Goal: Information Seeking & Learning: Learn about a topic

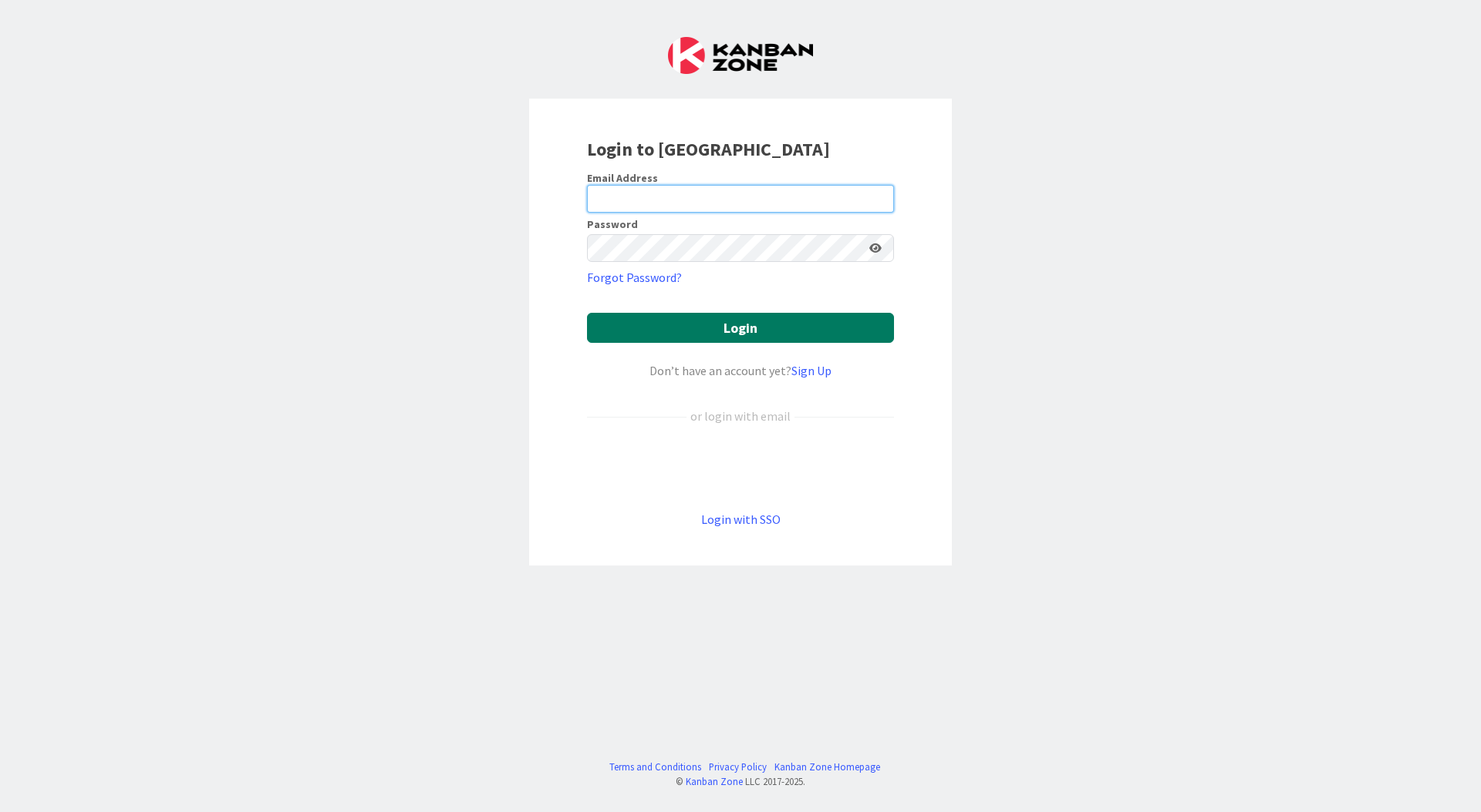
type input "[EMAIL_ADDRESS][DOMAIN_NAME]"
click at [730, 331] on button "Login" at bounding box center [740, 328] width 307 height 30
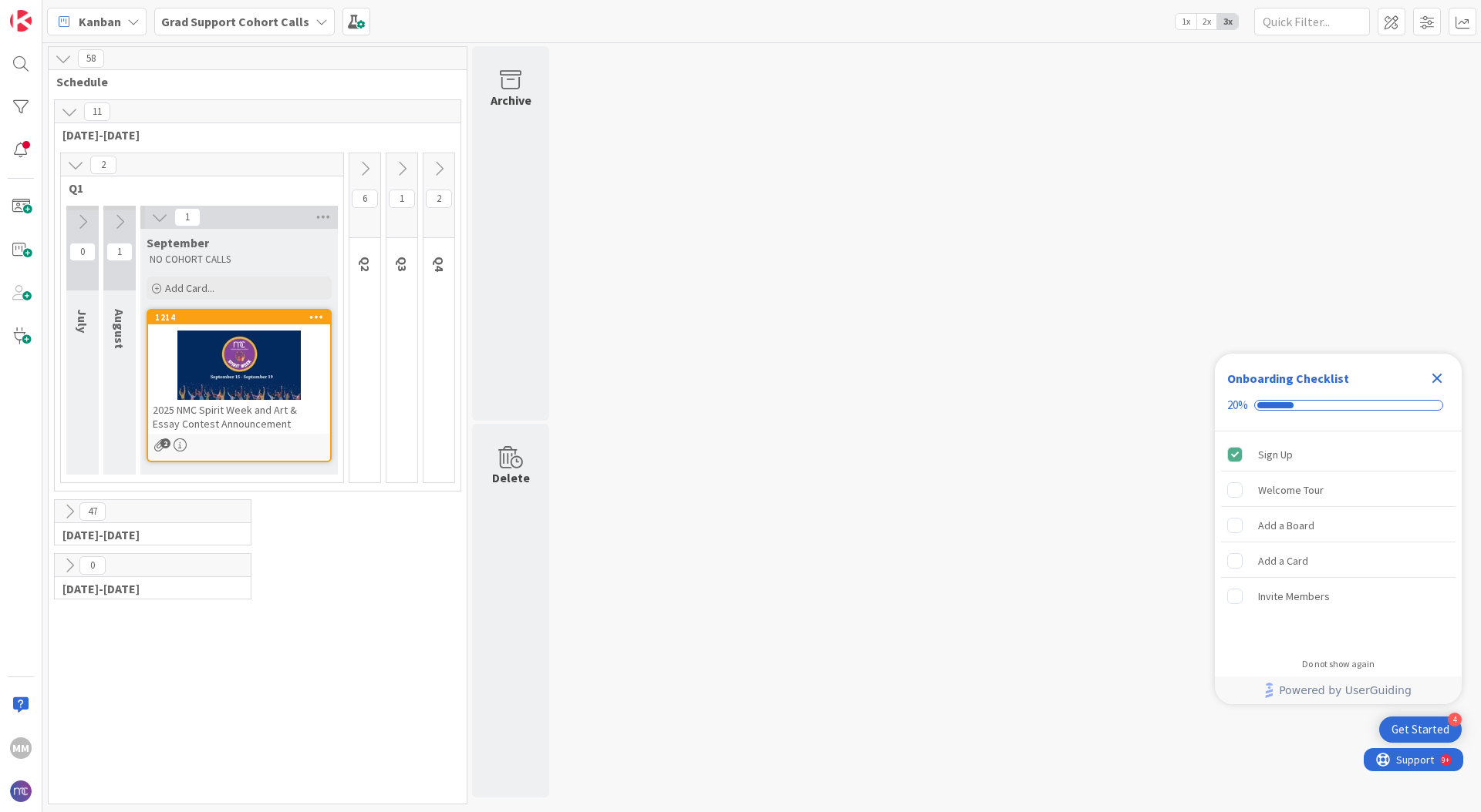
click at [1095, 381] on icon "Close Checklist" at bounding box center [1437, 378] width 10 height 10
click at [155, 214] on icon at bounding box center [159, 217] width 17 height 17
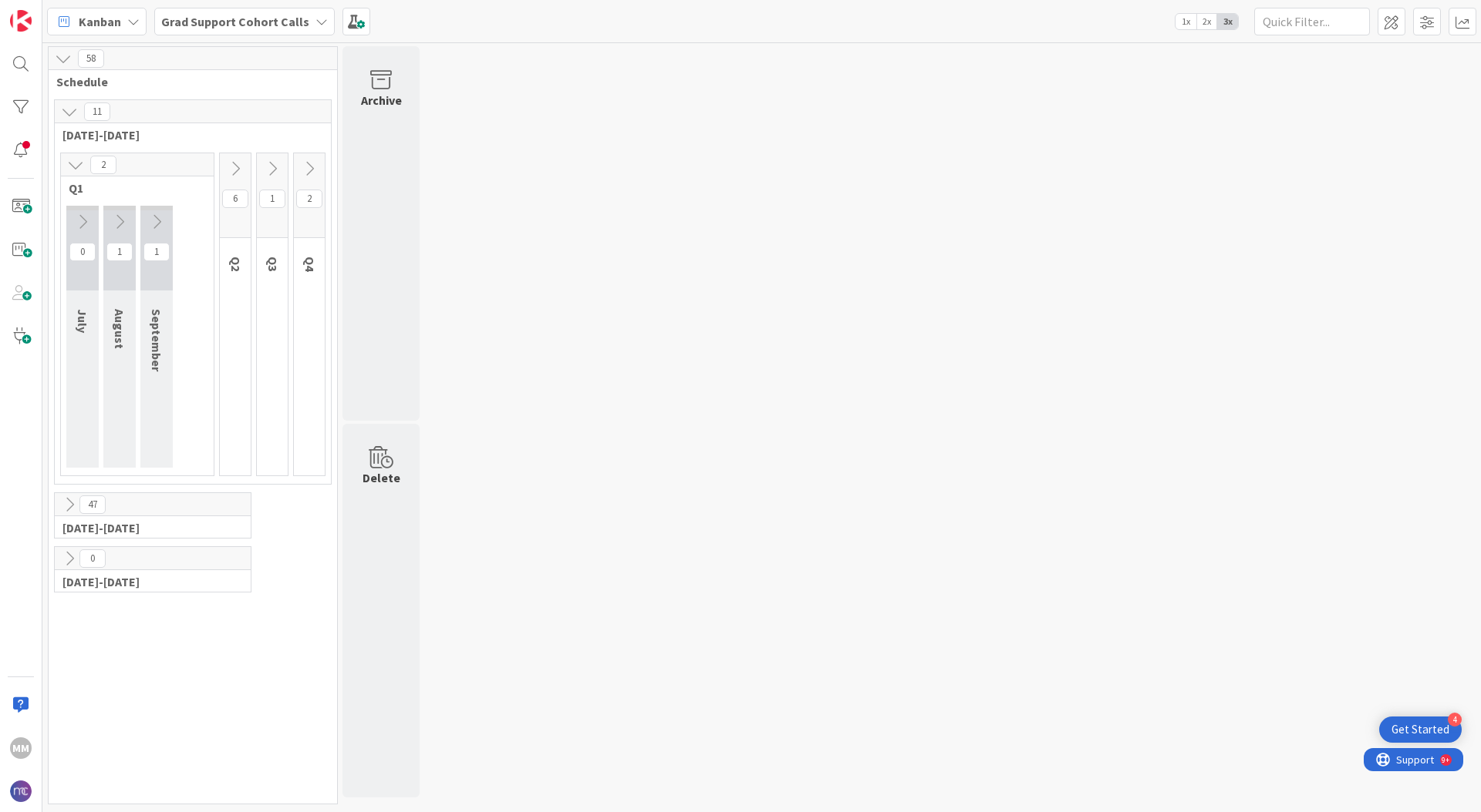
click at [155, 214] on icon at bounding box center [156, 222] width 17 height 17
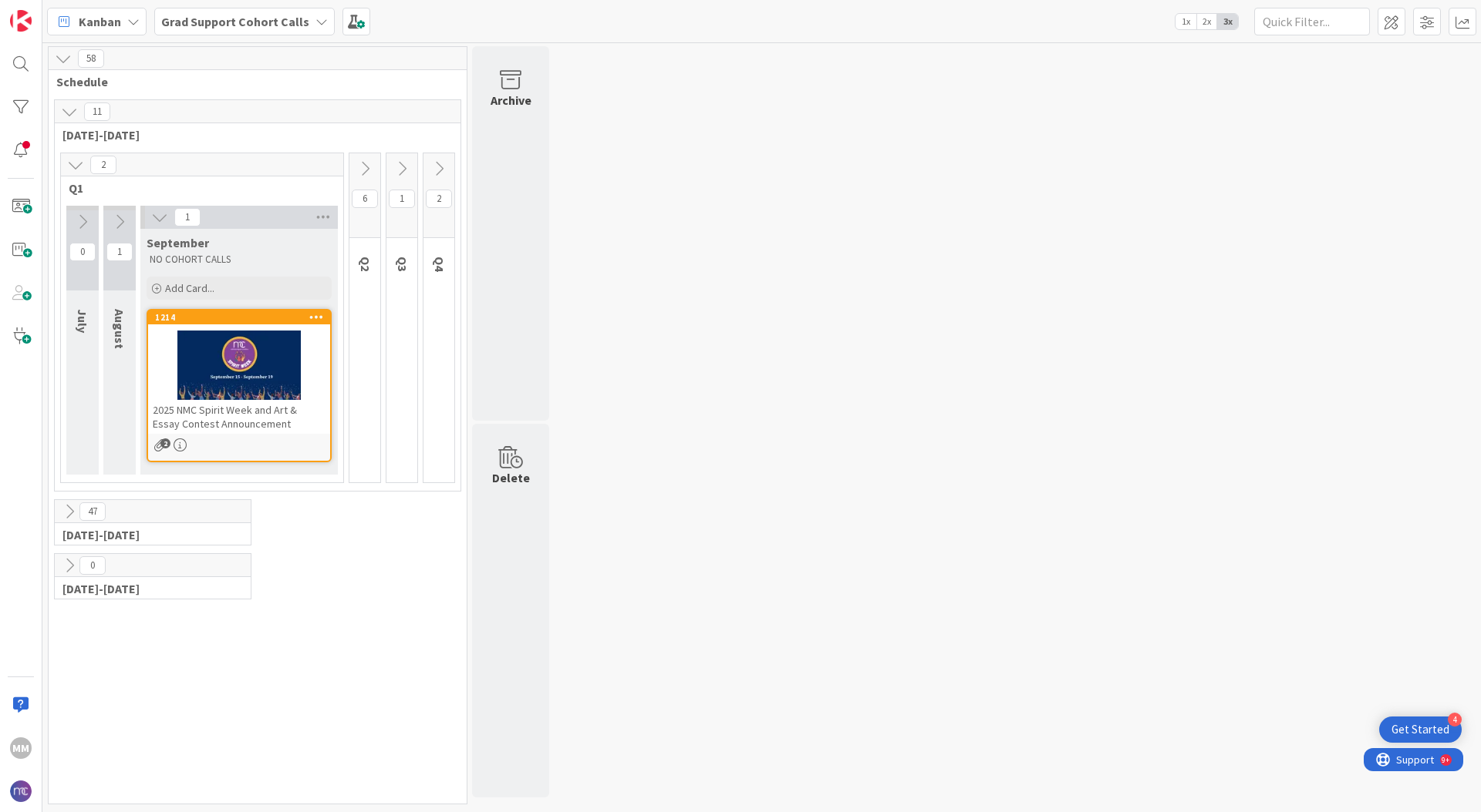
click at [365, 173] on icon at bounding box center [364, 169] width 17 height 17
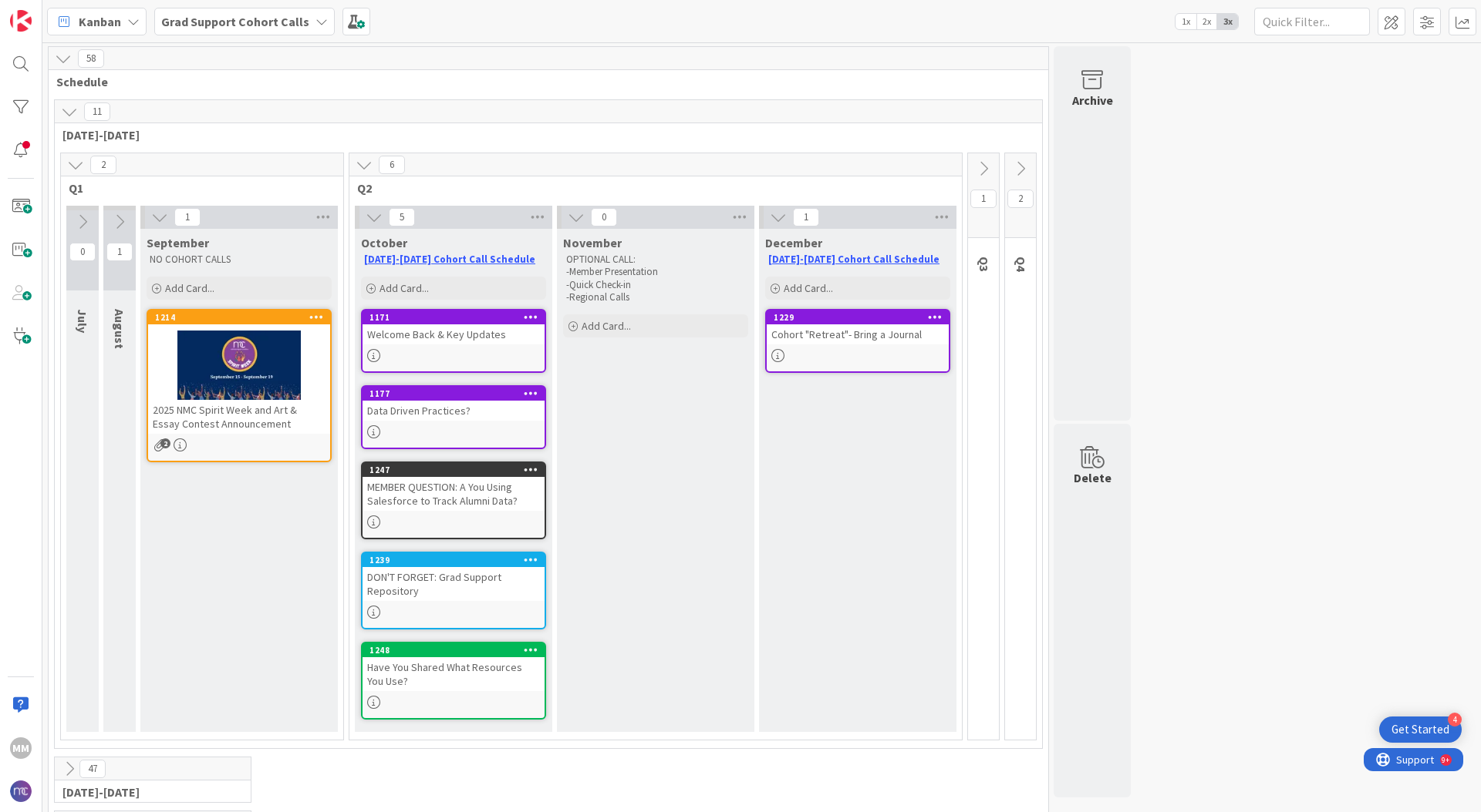
click at [441, 328] on div "Welcome Back & Key Updates" at bounding box center [453, 335] width 182 height 20
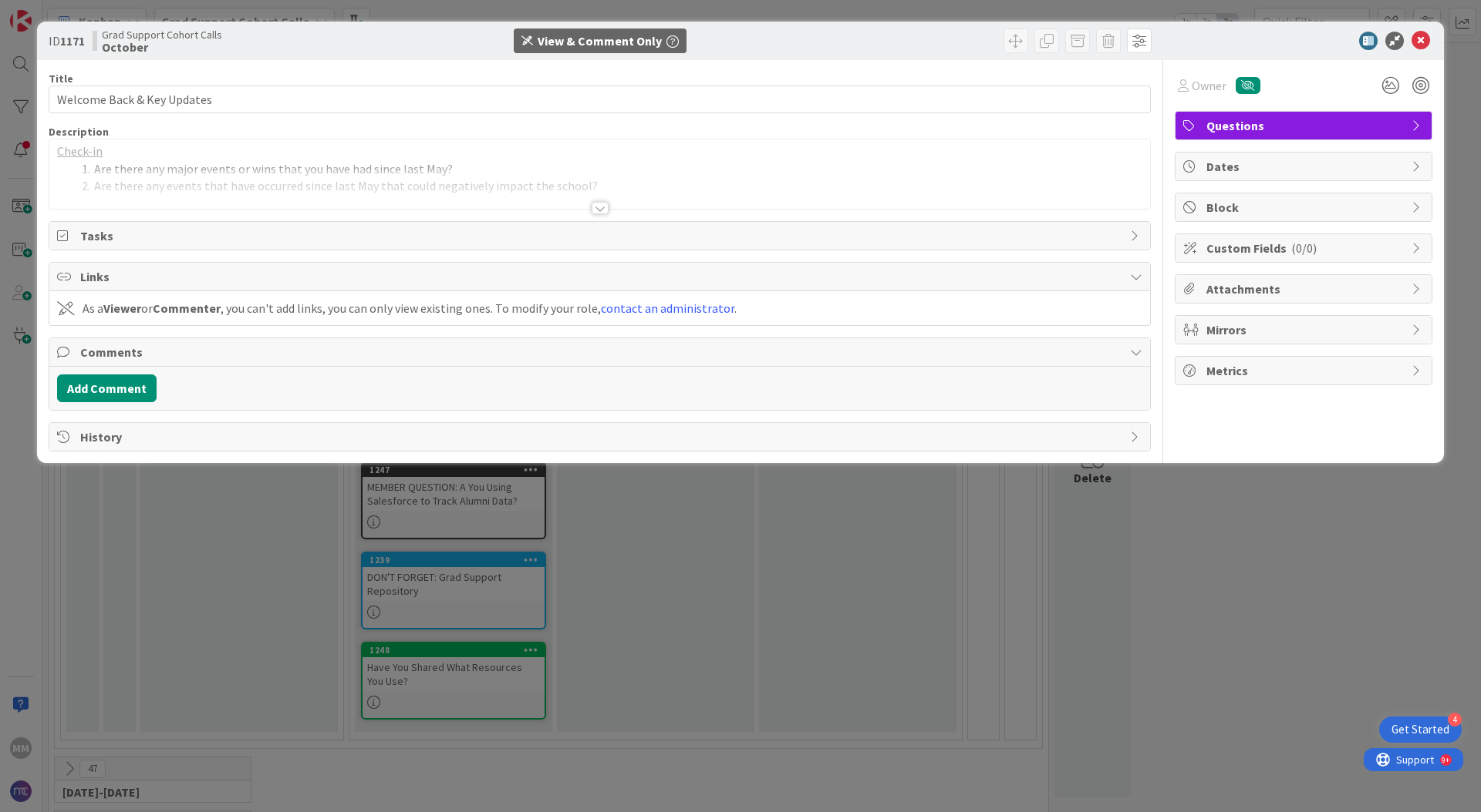
click at [338, 197] on div at bounding box center [599, 189] width 1100 height 39
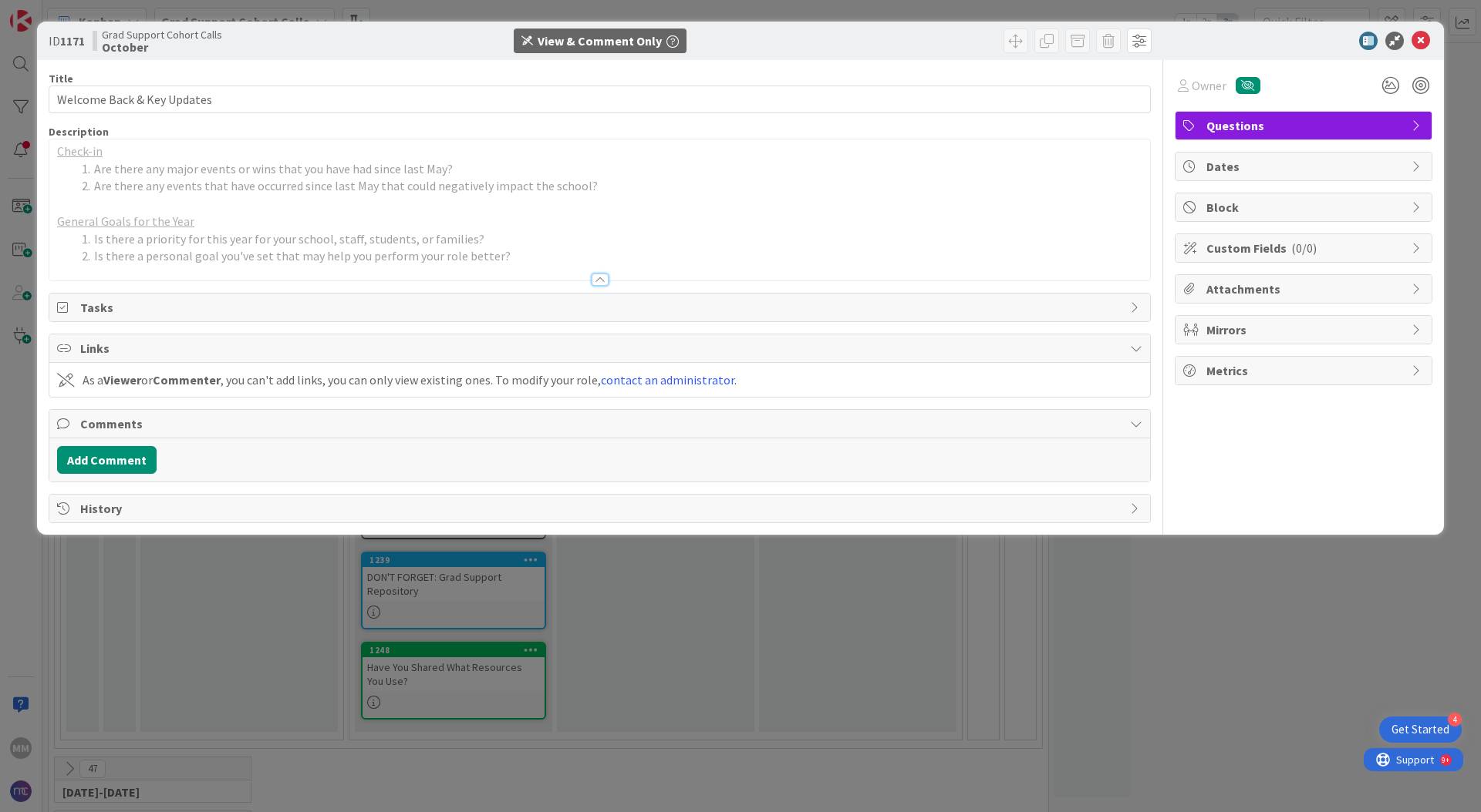
click at [310, 298] on span "Tasks" at bounding box center [600, 307] width 1041 height 19
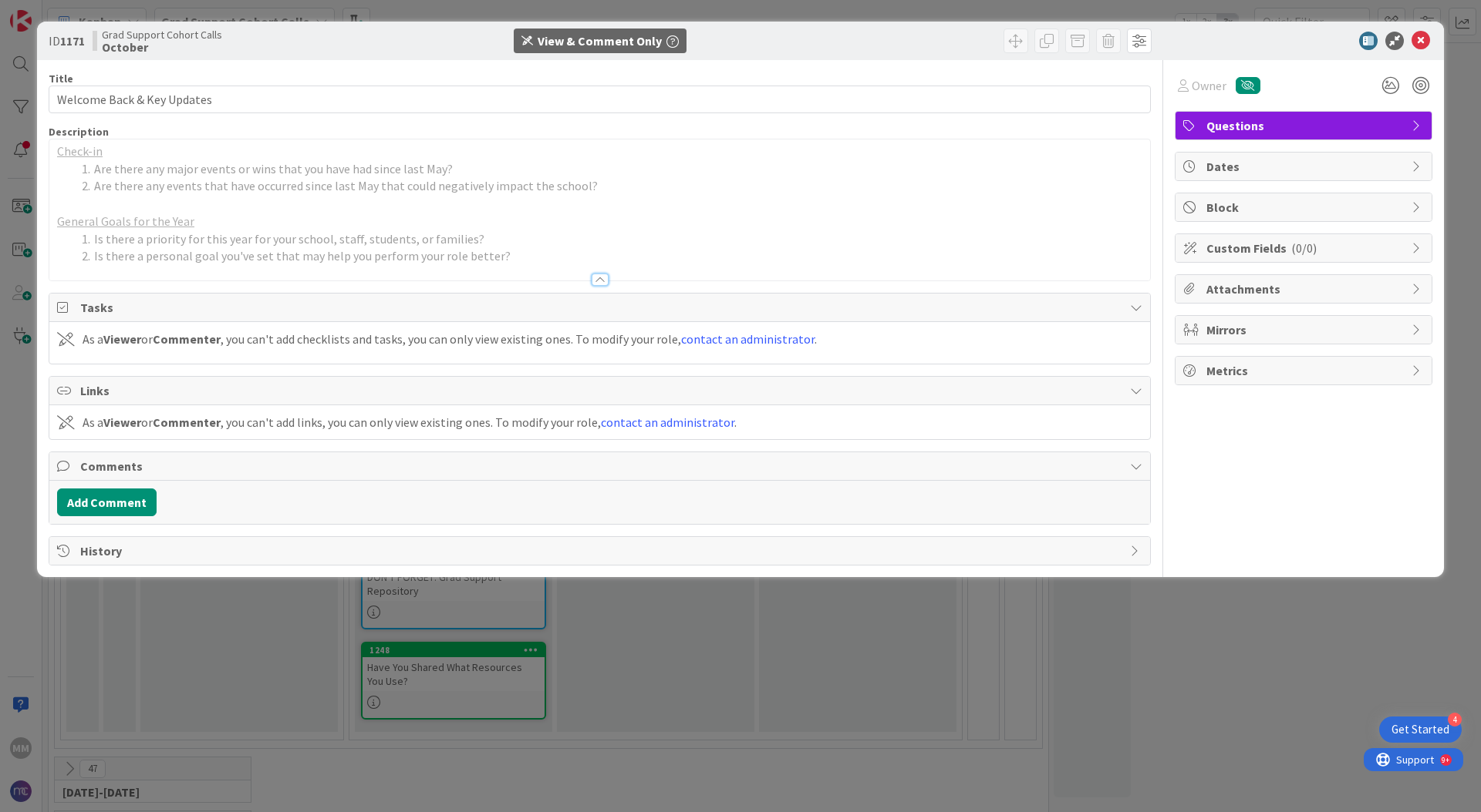
click at [310, 302] on span "Tasks" at bounding box center [600, 307] width 1041 height 19
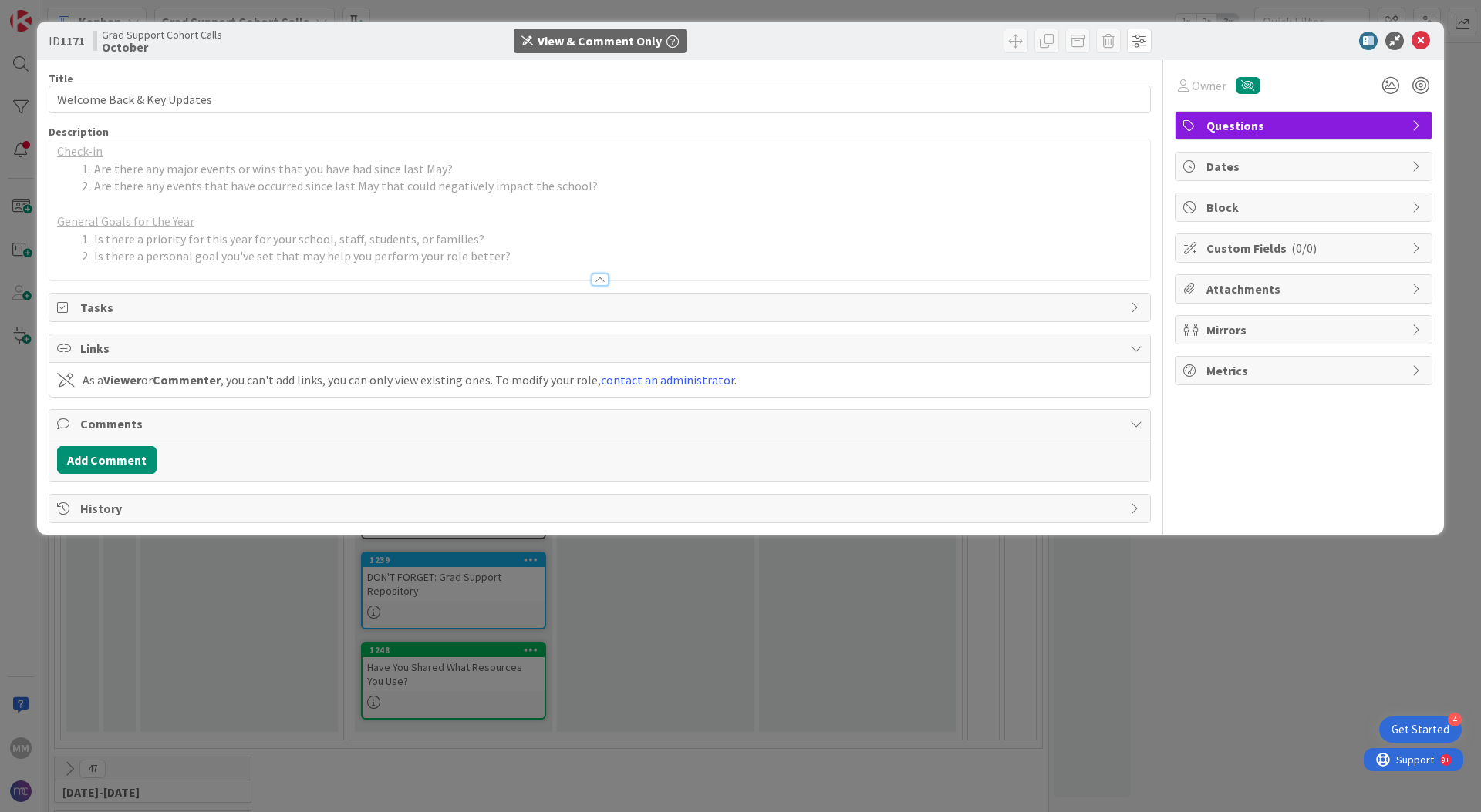
click at [425, 139] on div "Check-in Are there any major events or wins that you have had since last May? A…" at bounding box center [599, 209] width 1100 height 141
click at [116, 508] on span "History" at bounding box center [600, 508] width 1041 height 19
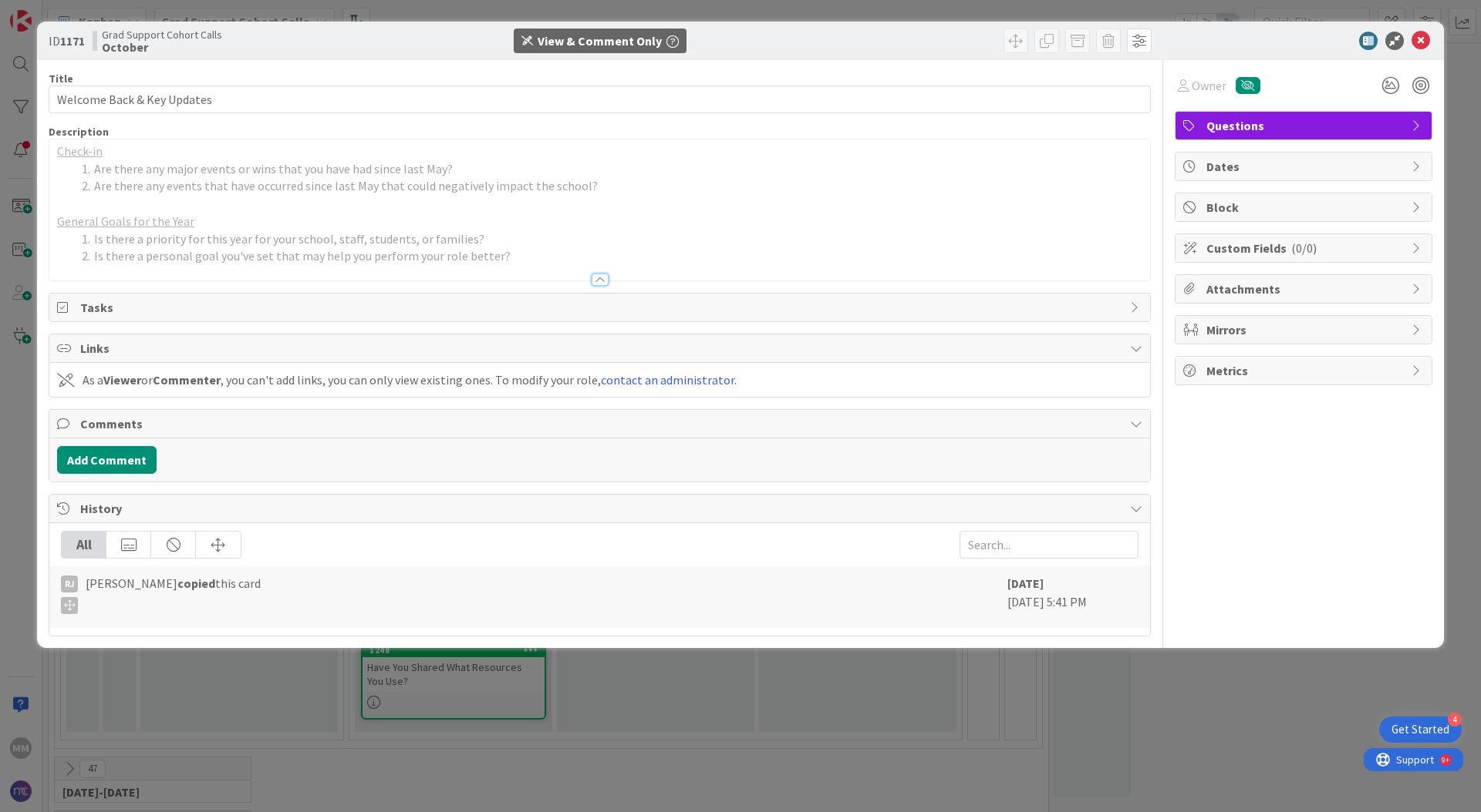
click at [116, 508] on span "History" at bounding box center [600, 508] width 1041 height 19
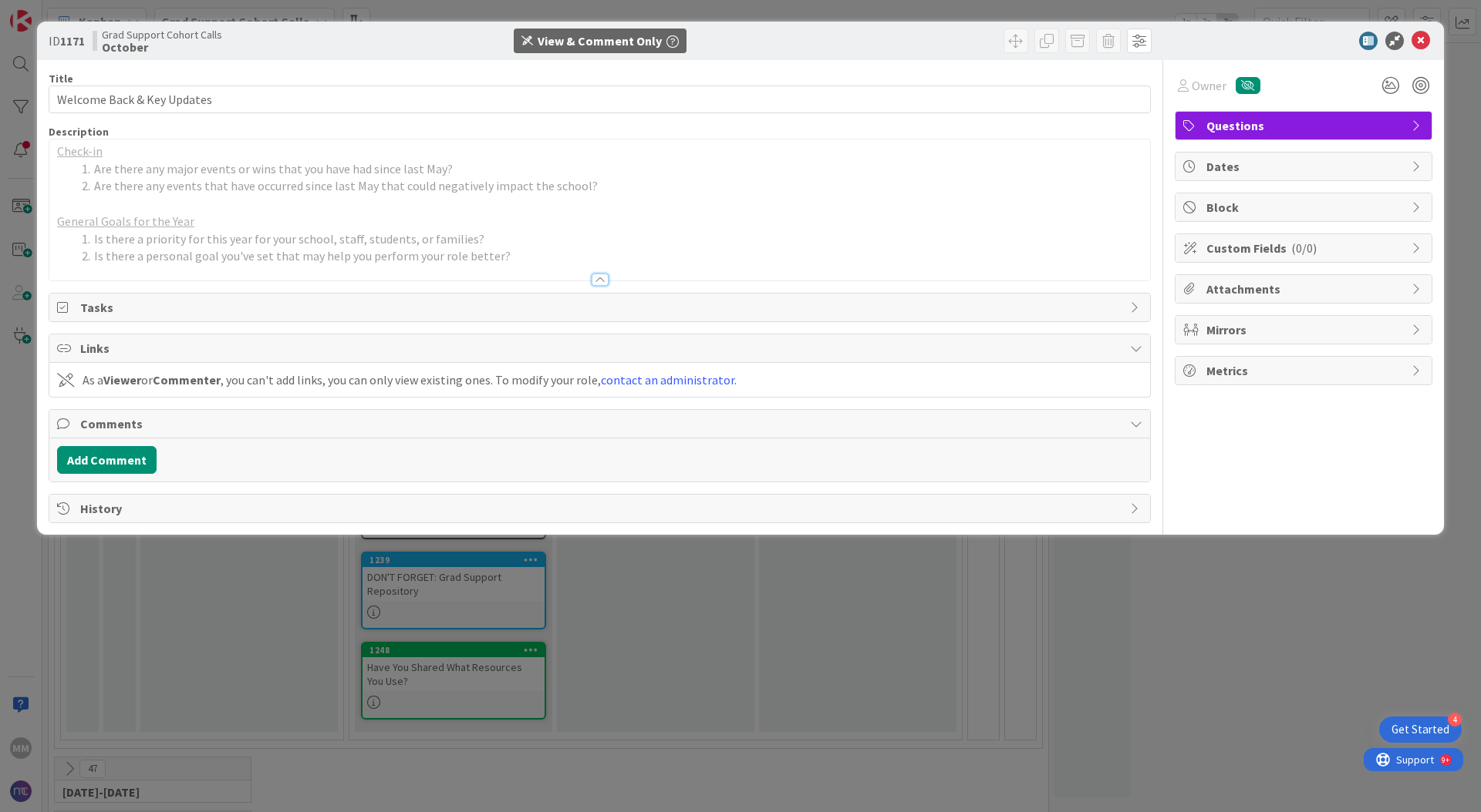
click at [593, 287] on div "Title 26 / 128 Welcome Back & Key Updates Description Check-in Are there any ma…" at bounding box center [599, 292] width 1102 height 463
click at [596, 279] on div at bounding box center [599, 280] width 17 height 12
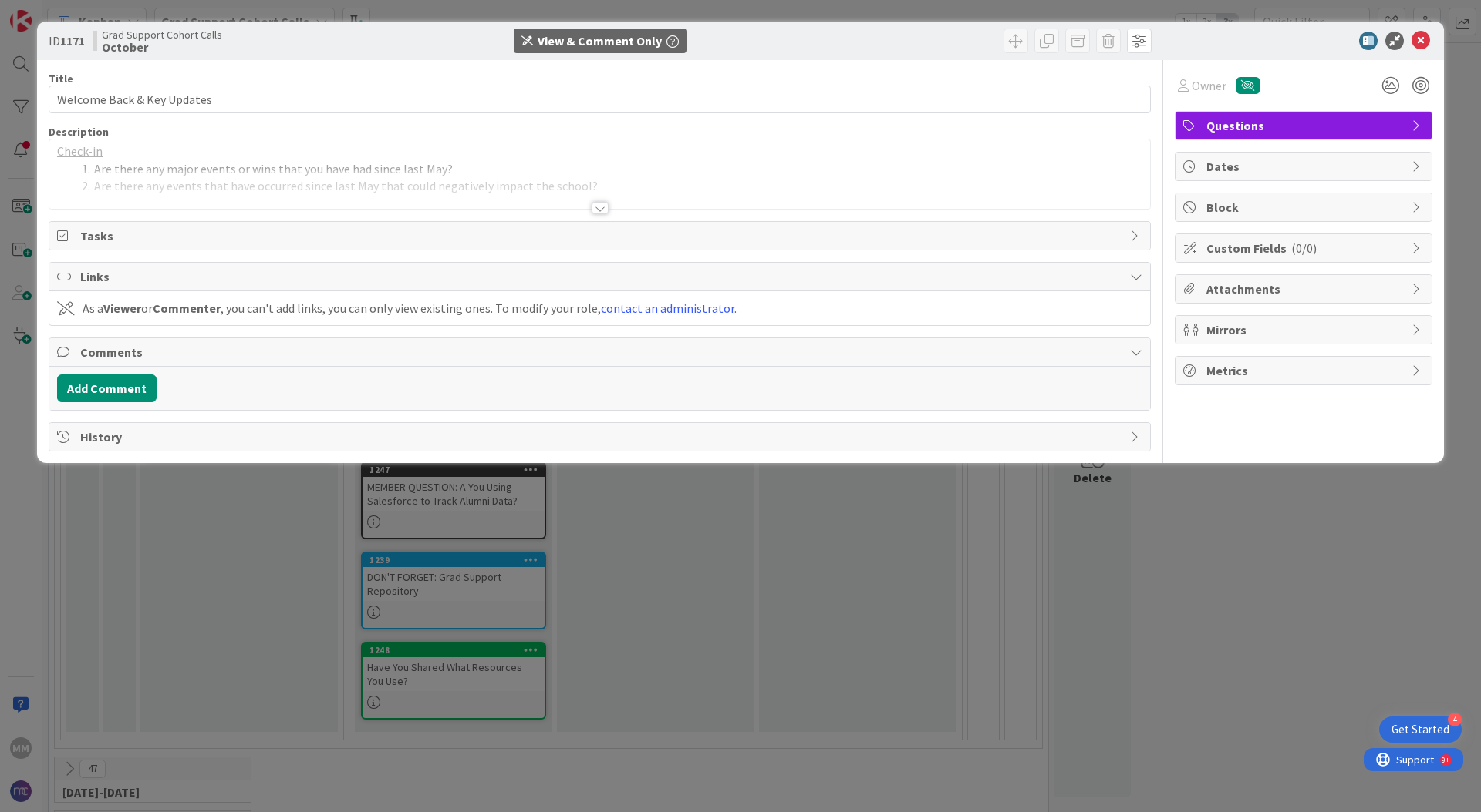
click at [606, 197] on div at bounding box center [599, 189] width 1100 height 39
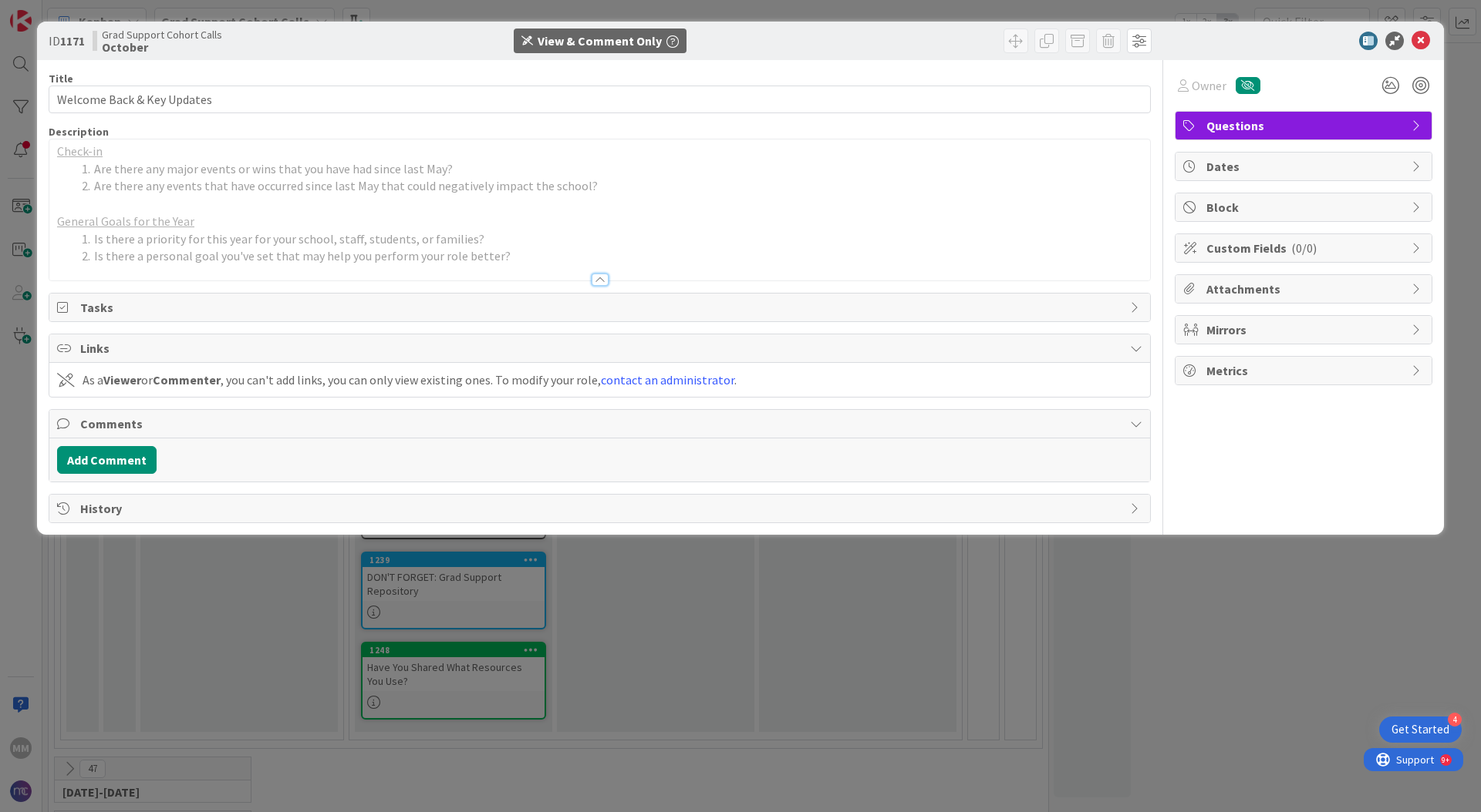
click at [498, 191] on li "Are there any events that have occurred since last May that could negatively im…" at bounding box center [608, 186] width 1066 height 18
click at [144, 308] on span "Tasks" at bounding box center [600, 307] width 1041 height 19
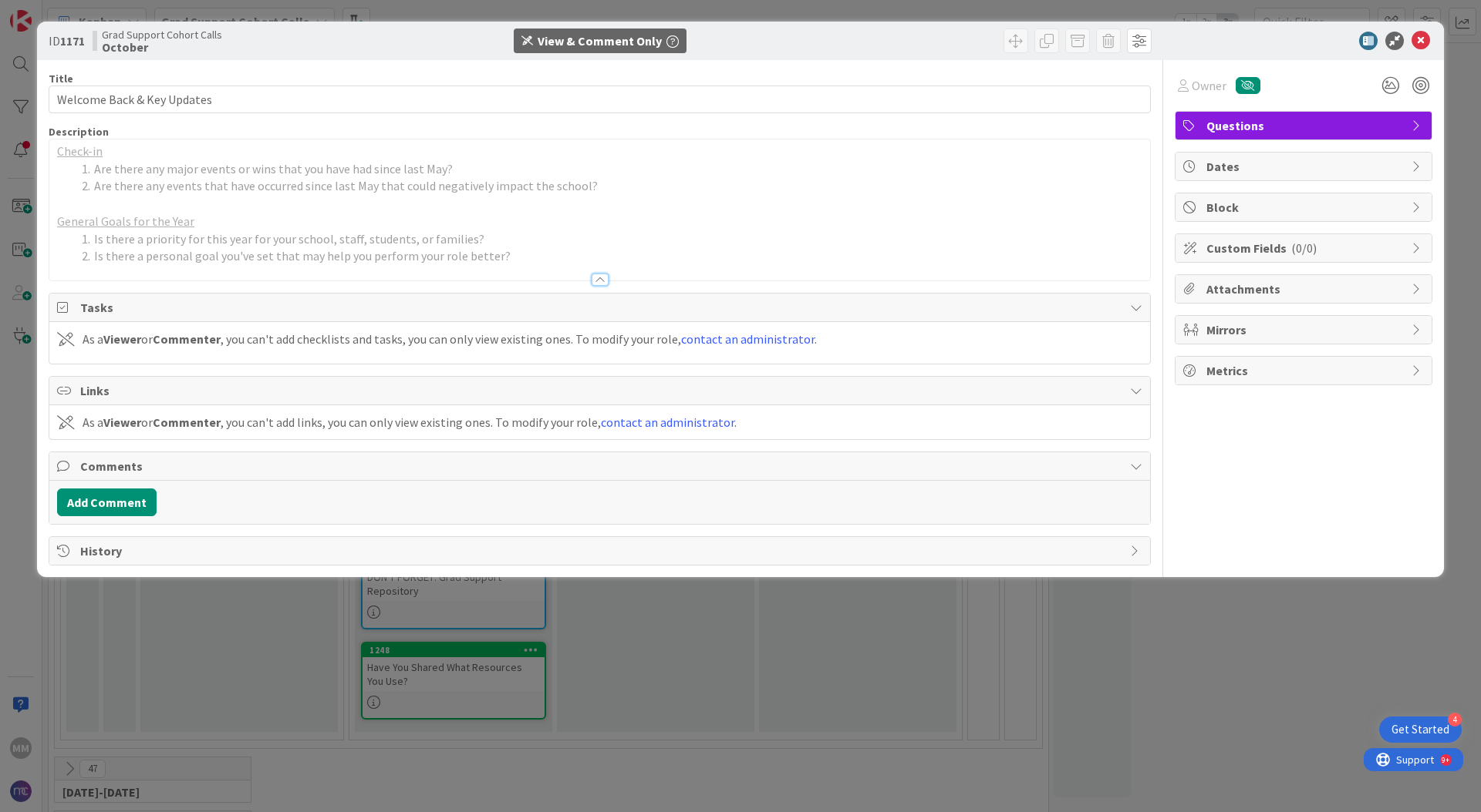
click at [144, 308] on span "Tasks" at bounding box center [600, 307] width 1041 height 19
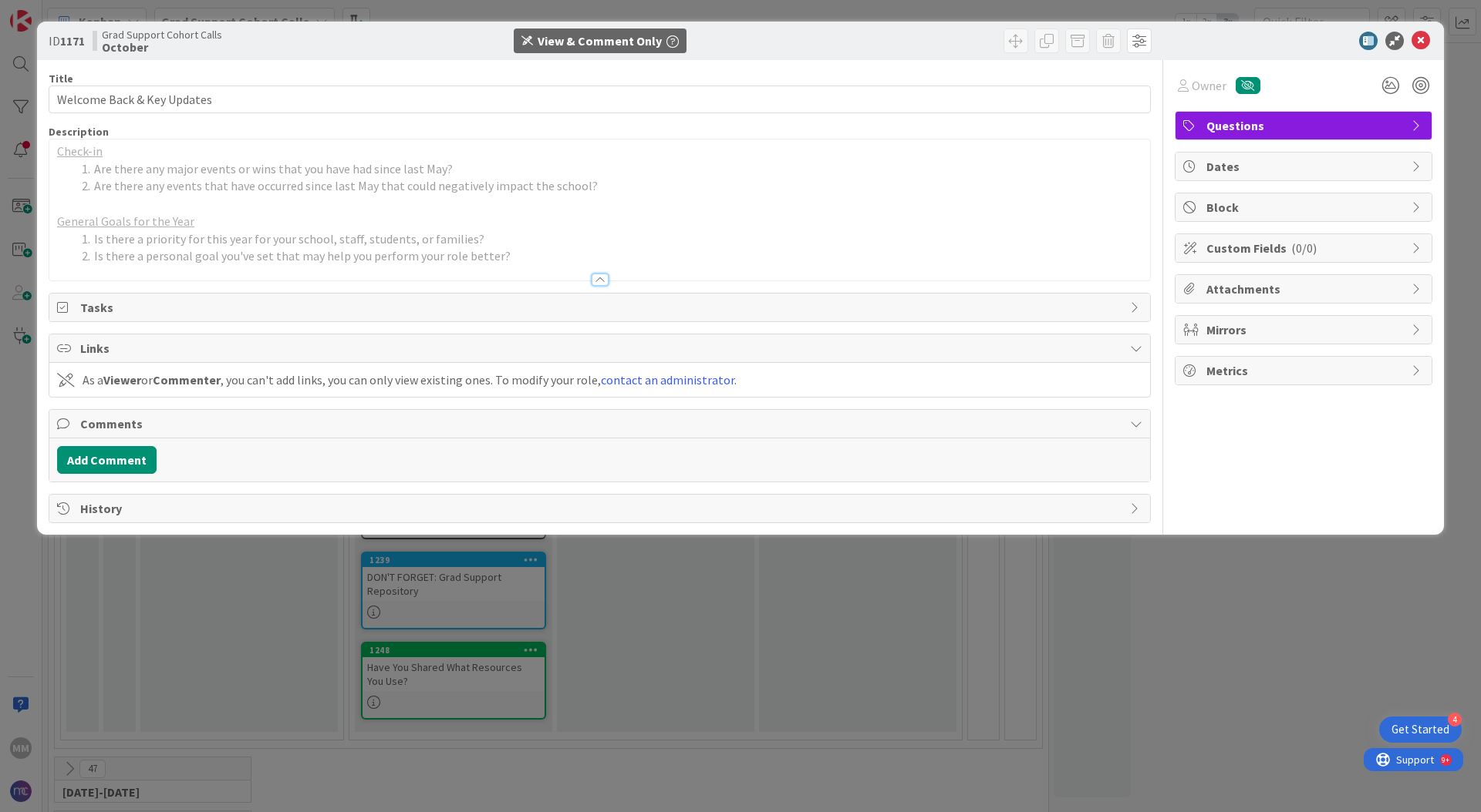
click at [148, 353] on span "Links" at bounding box center [600, 348] width 1041 height 19
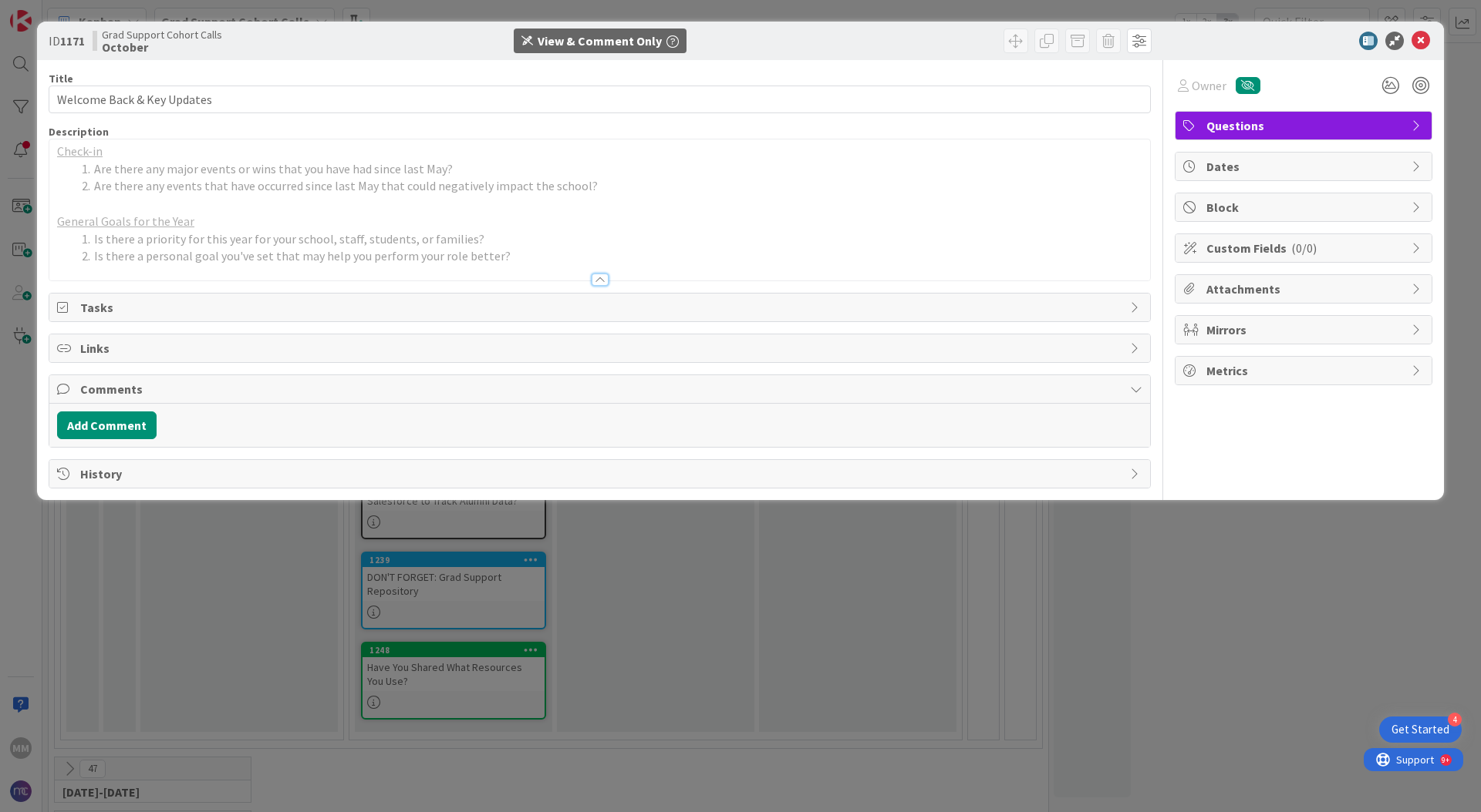
click at [148, 353] on span "Links" at bounding box center [600, 348] width 1041 height 19
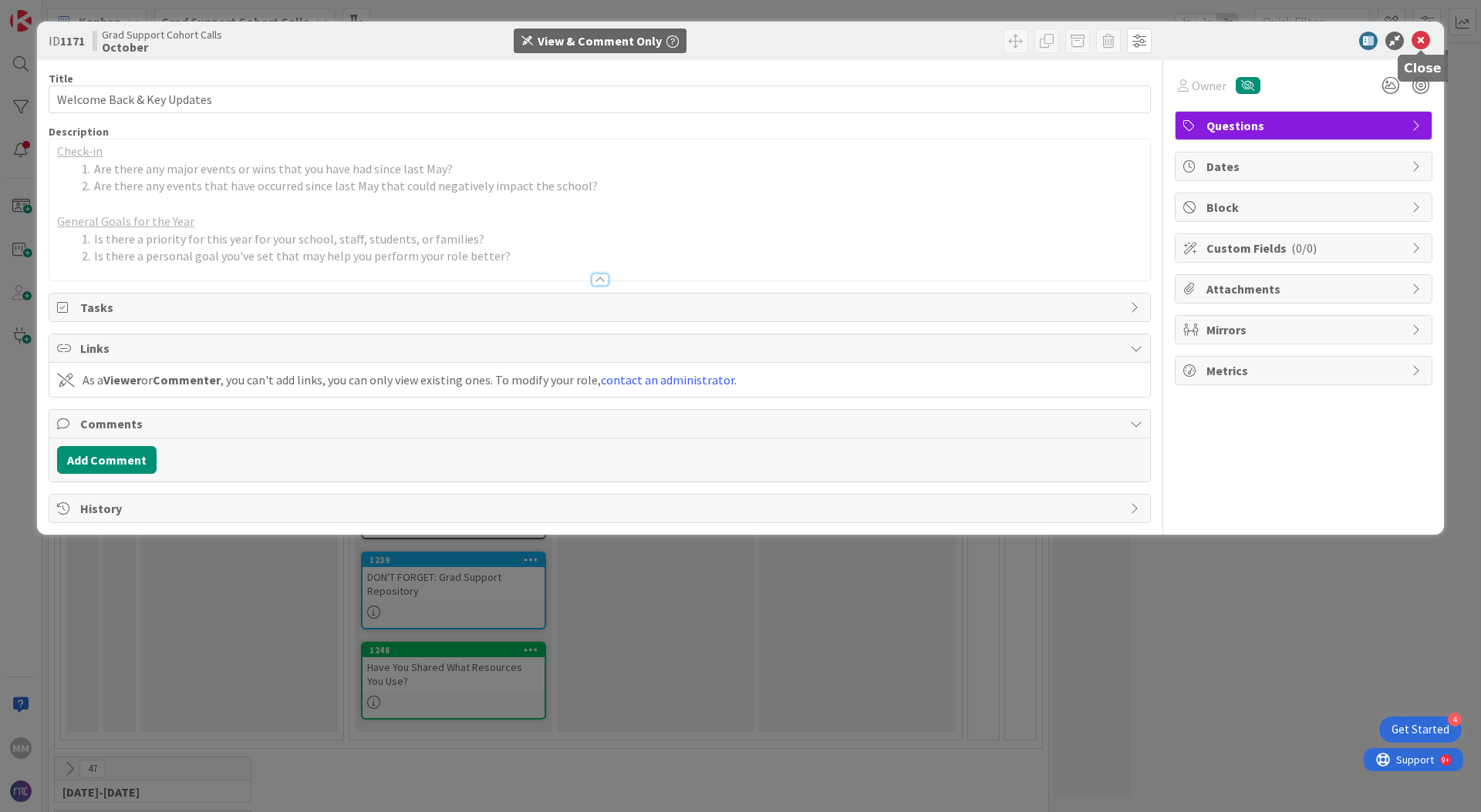
click at [1095, 44] on icon at bounding box center [1420, 41] width 19 height 19
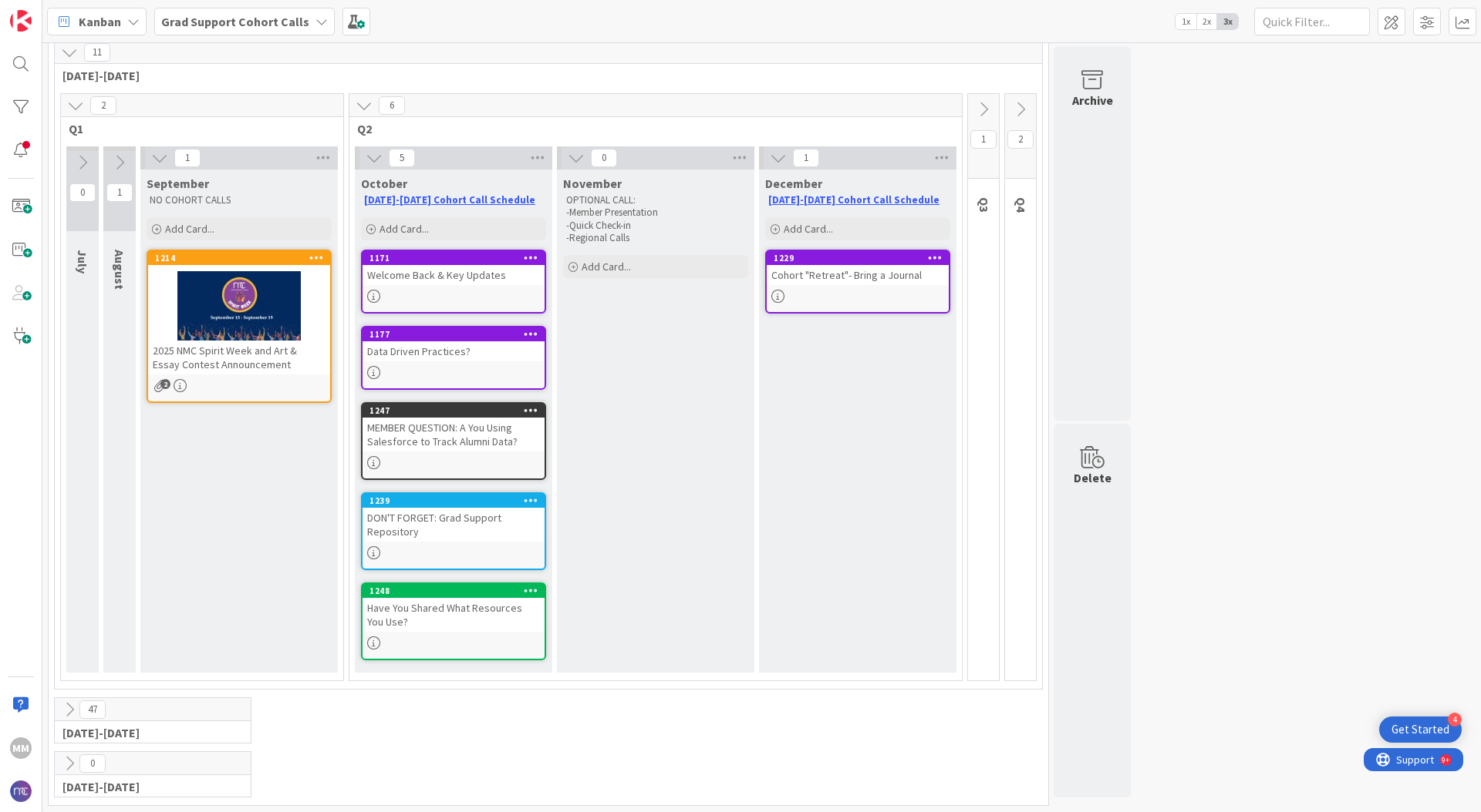
scroll to position [61, 0]
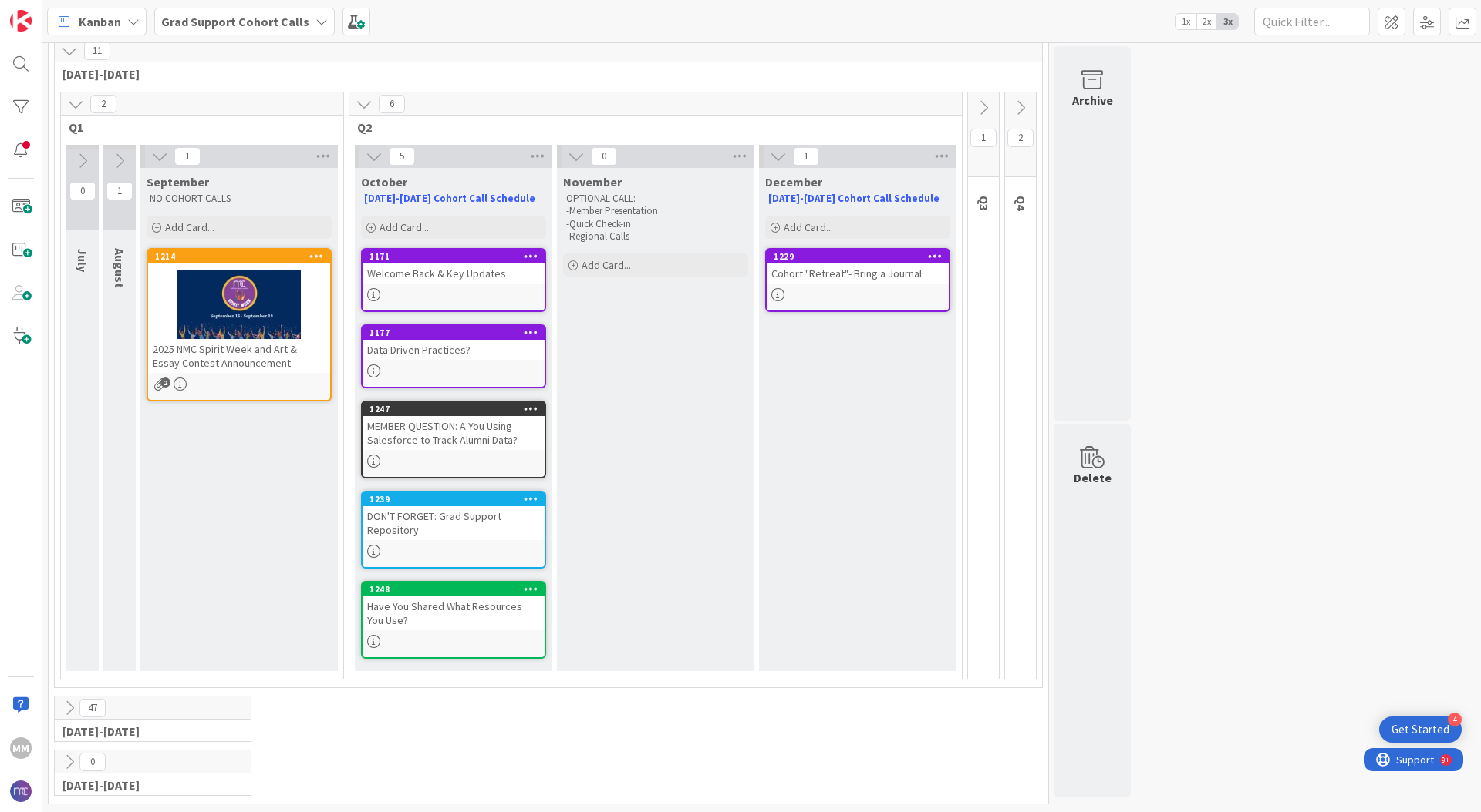
click at [472, 435] on div "MEMBER QUESTION: A You Using Salesforce to Track Alumni Data?" at bounding box center [453, 433] width 182 height 34
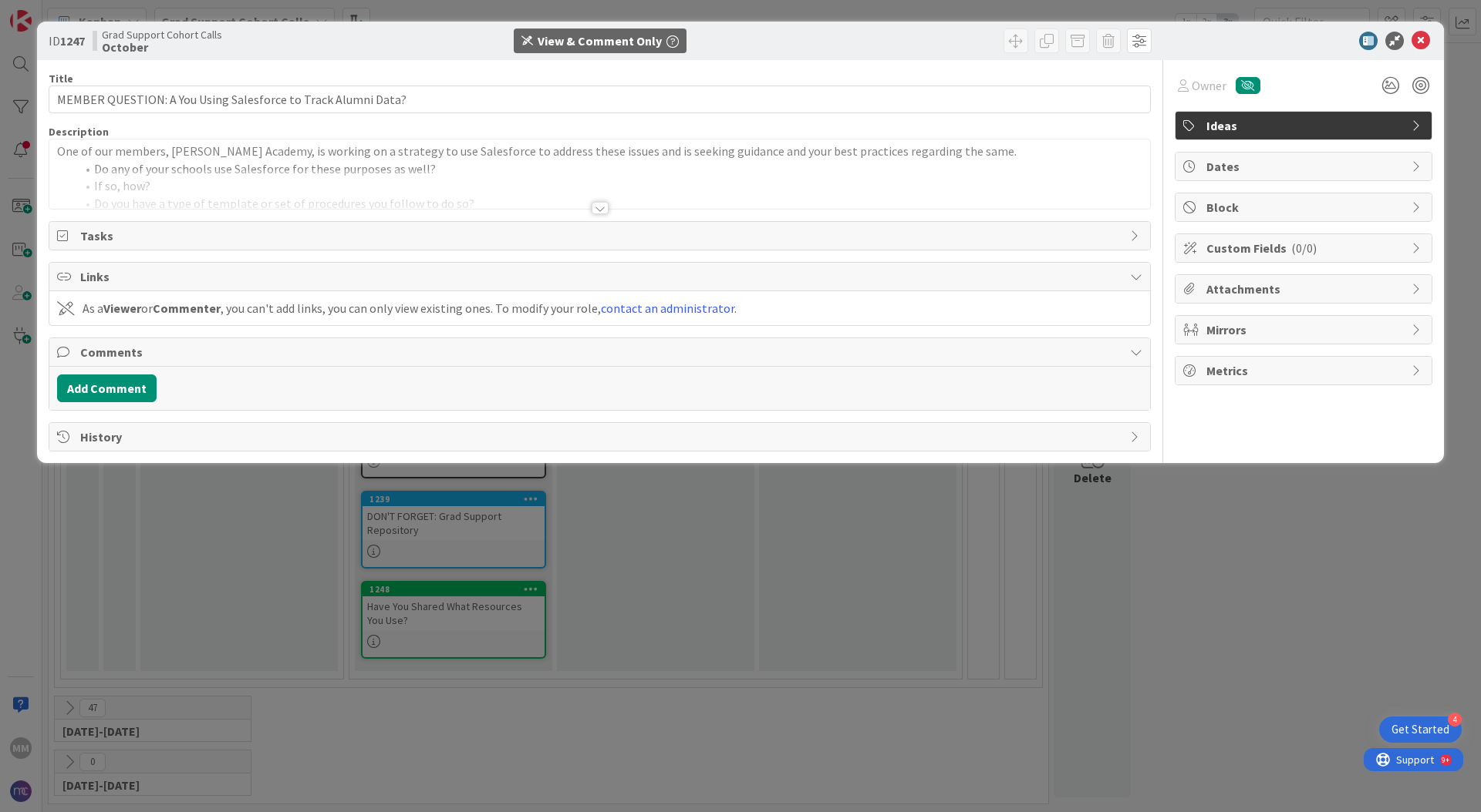
click at [603, 212] on div at bounding box center [599, 209] width 17 height 12
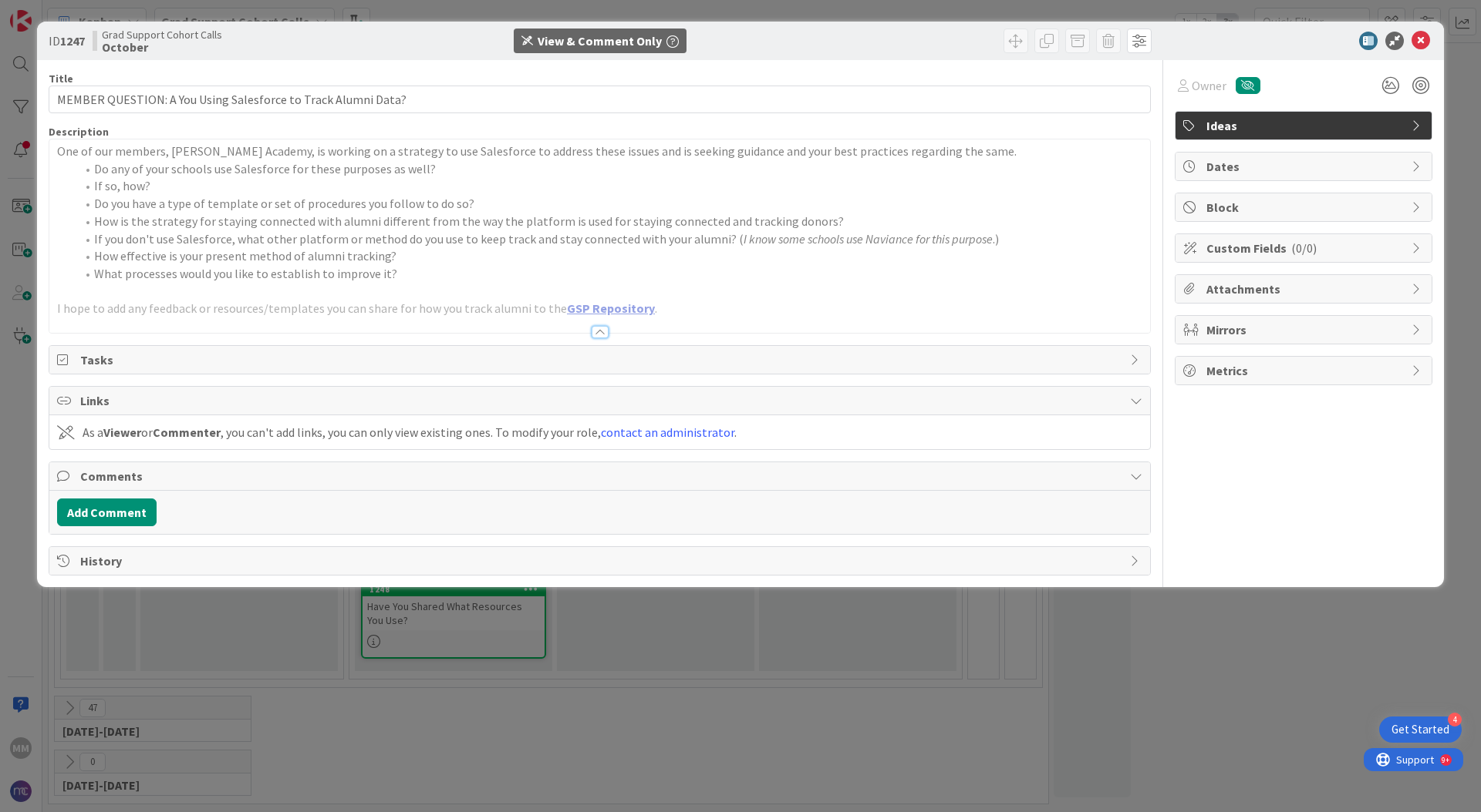
click at [604, 308] on link "GSP Repository" at bounding box center [610, 308] width 88 height 15
click at [488, 237] on span "If you don't use Salesforce, what other platform or method do you use to keep t…" at bounding box center [418, 239] width 649 height 15
click at [1095, 35] on icon at bounding box center [1420, 41] width 19 height 19
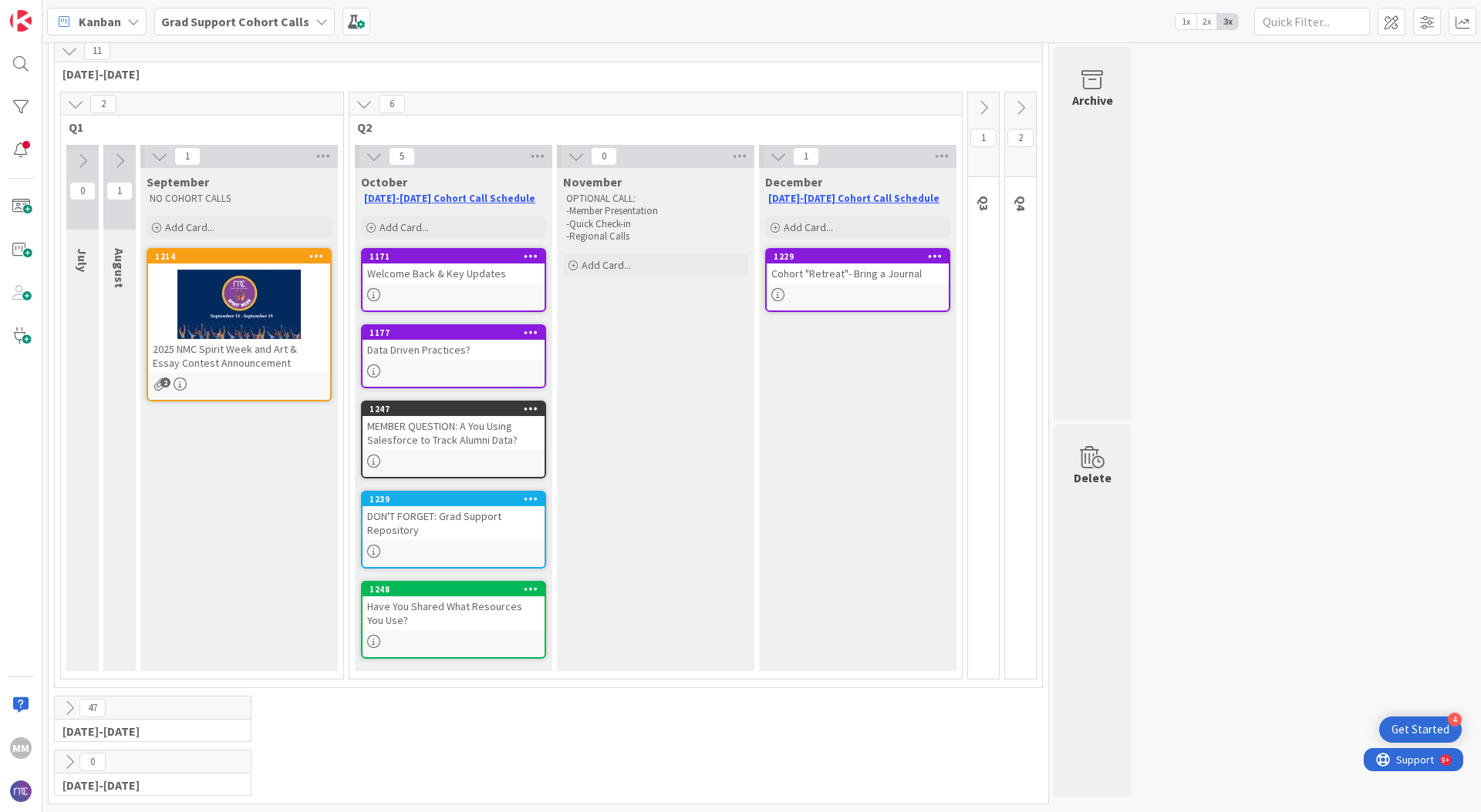
click at [445, 359] on div "Data Driven Practices?" at bounding box center [453, 350] width 182 height 20
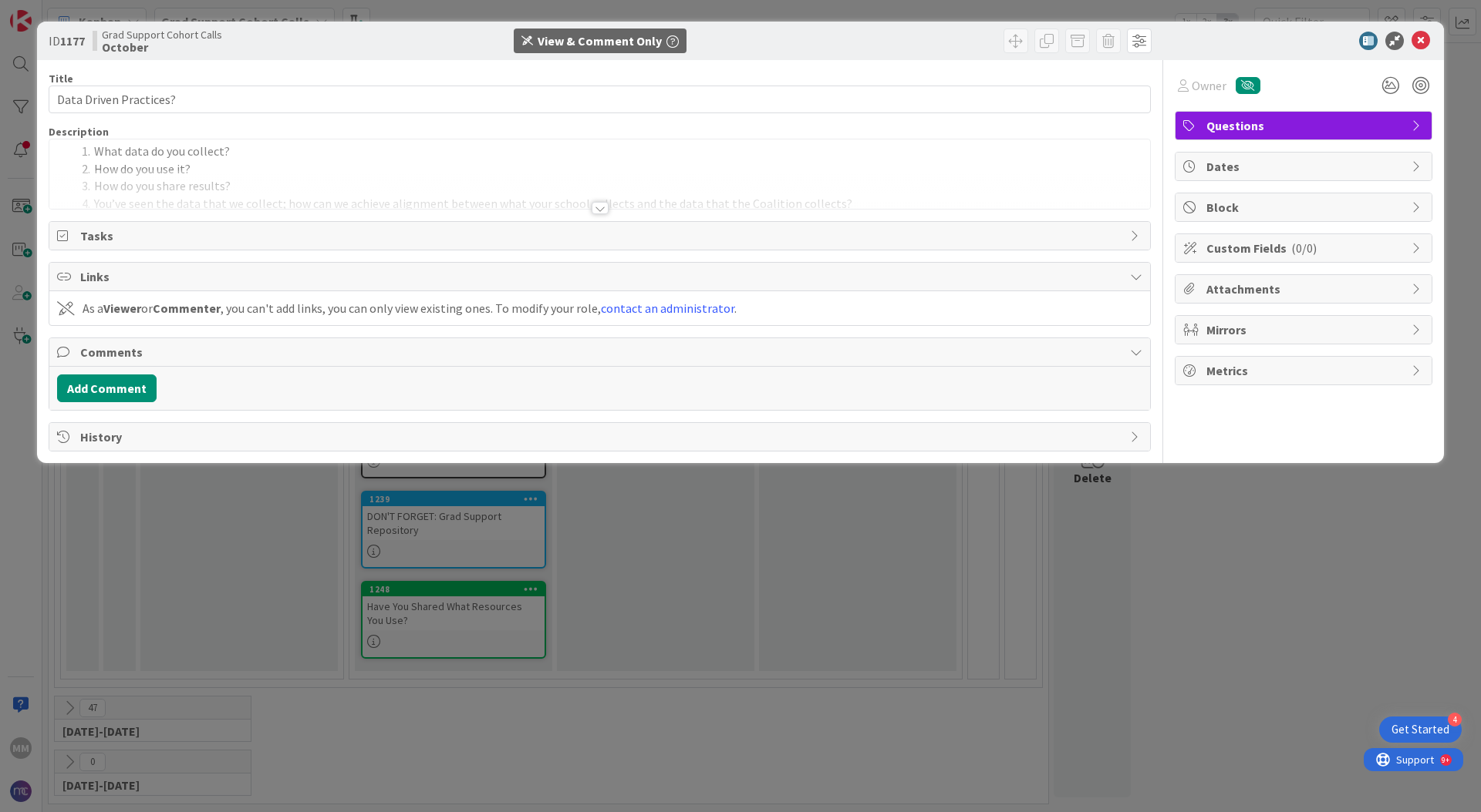
click at [606, 205] on div at bounding box center [599, 209] width 17 height 12
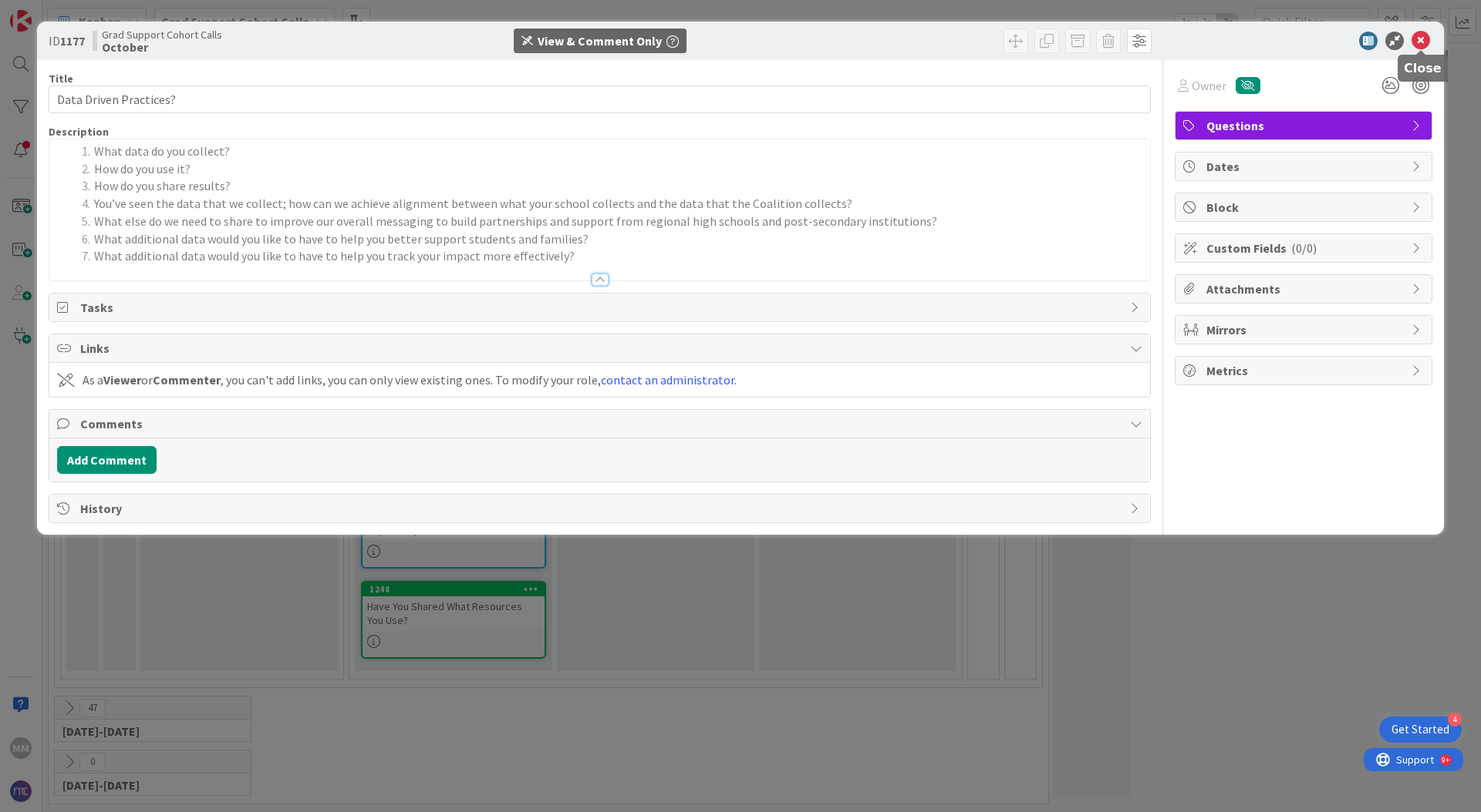
click at [1095, 40] on icon at bounding box center [1420, 41] width 19 height 19
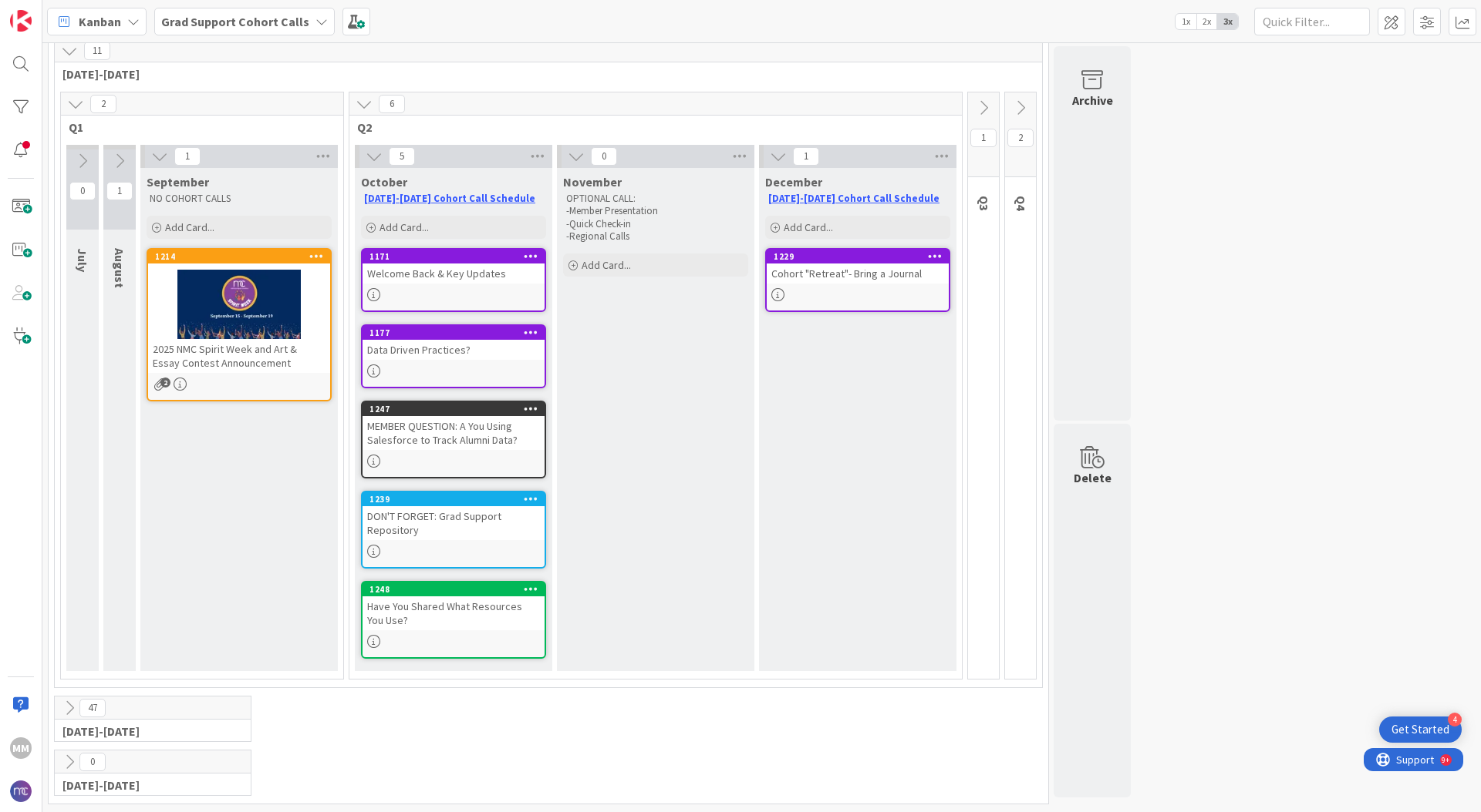
click at [446, 526] on div "1248 Have You Shared What Resources You Use?" at bounding box center [453, 620] width 185 height 78
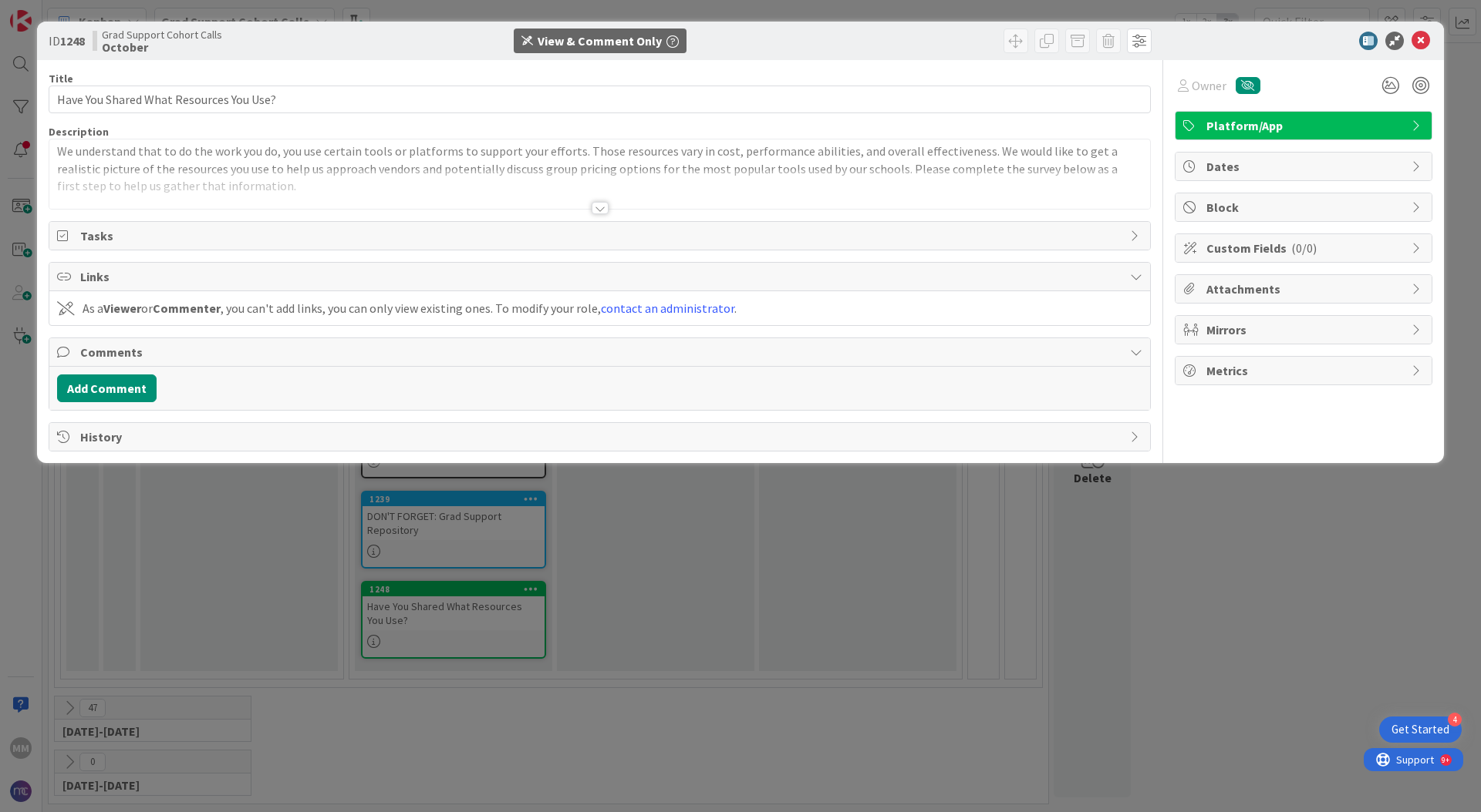
click at [305, 174] on div at bounding box center [599, 189] width 1100 height 39
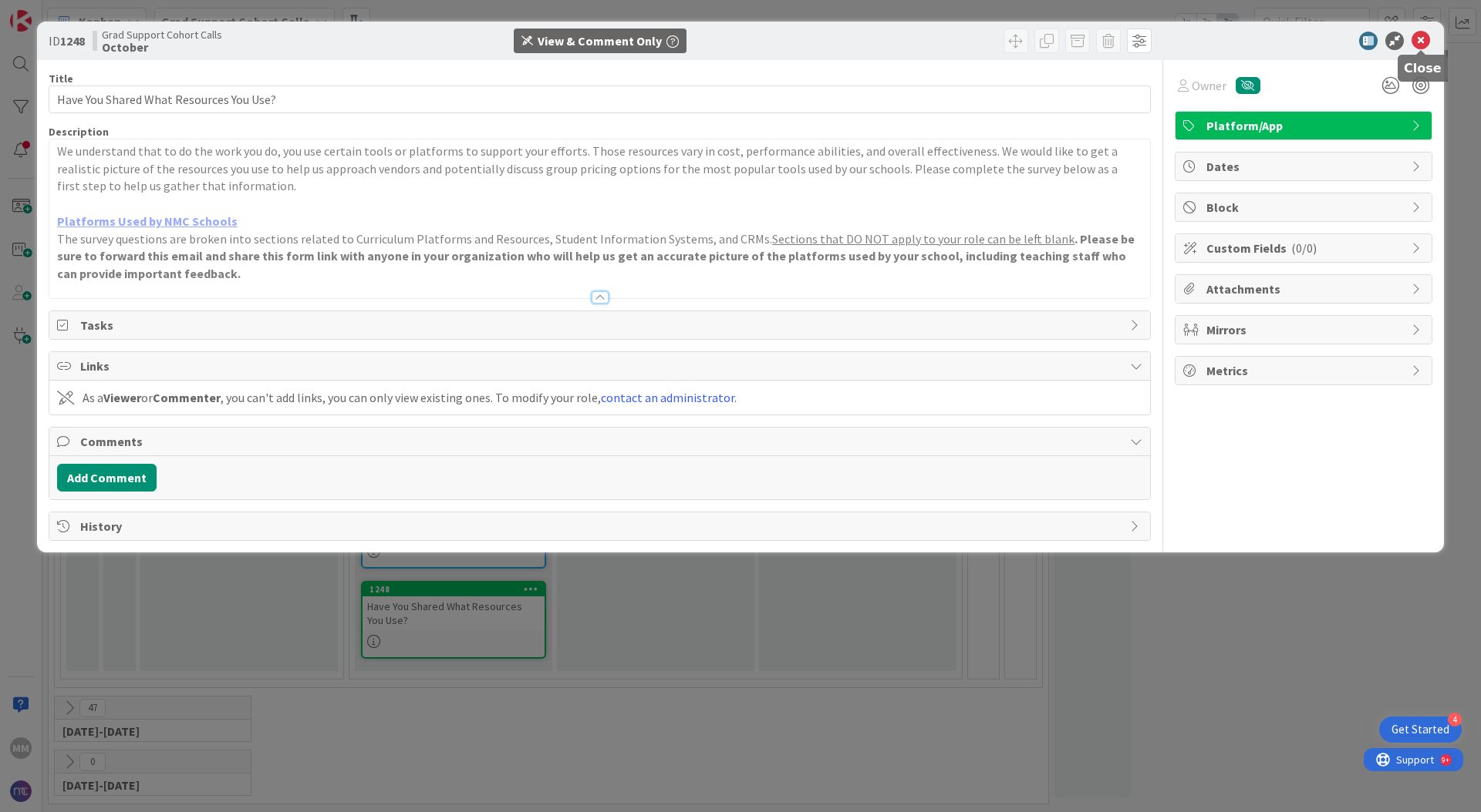
click at [1095, 35] on icon at bounding box center [1420, 41] width 19 height 19
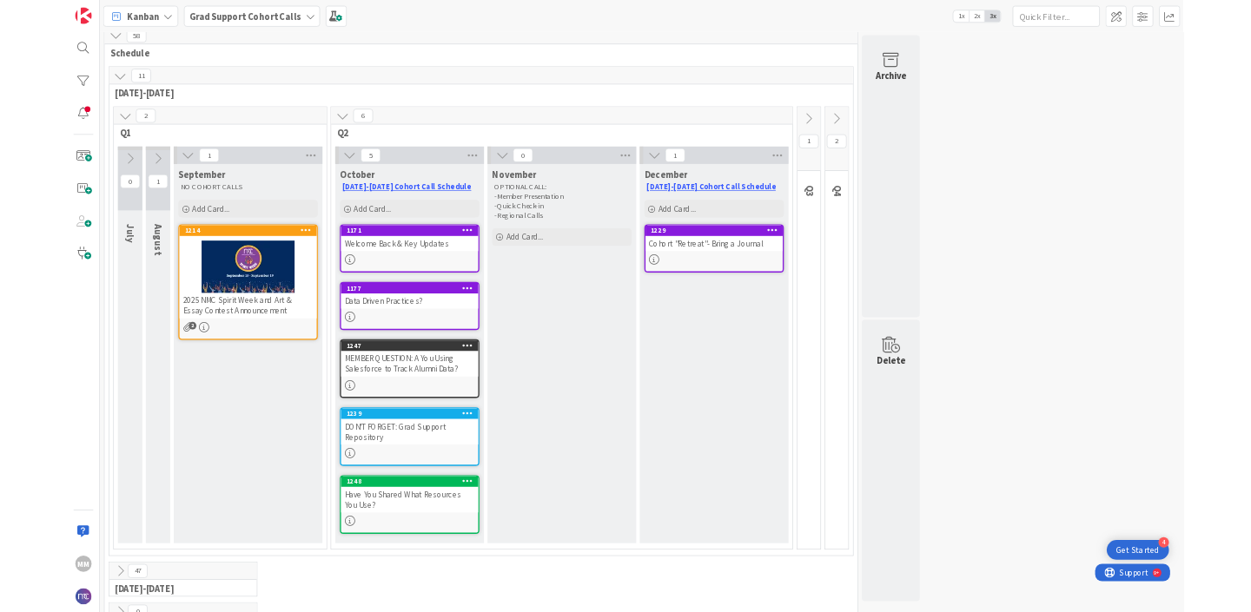
scroll to position [13, 0]
